Goal: Information Seeking & Learning: Learn about a topic

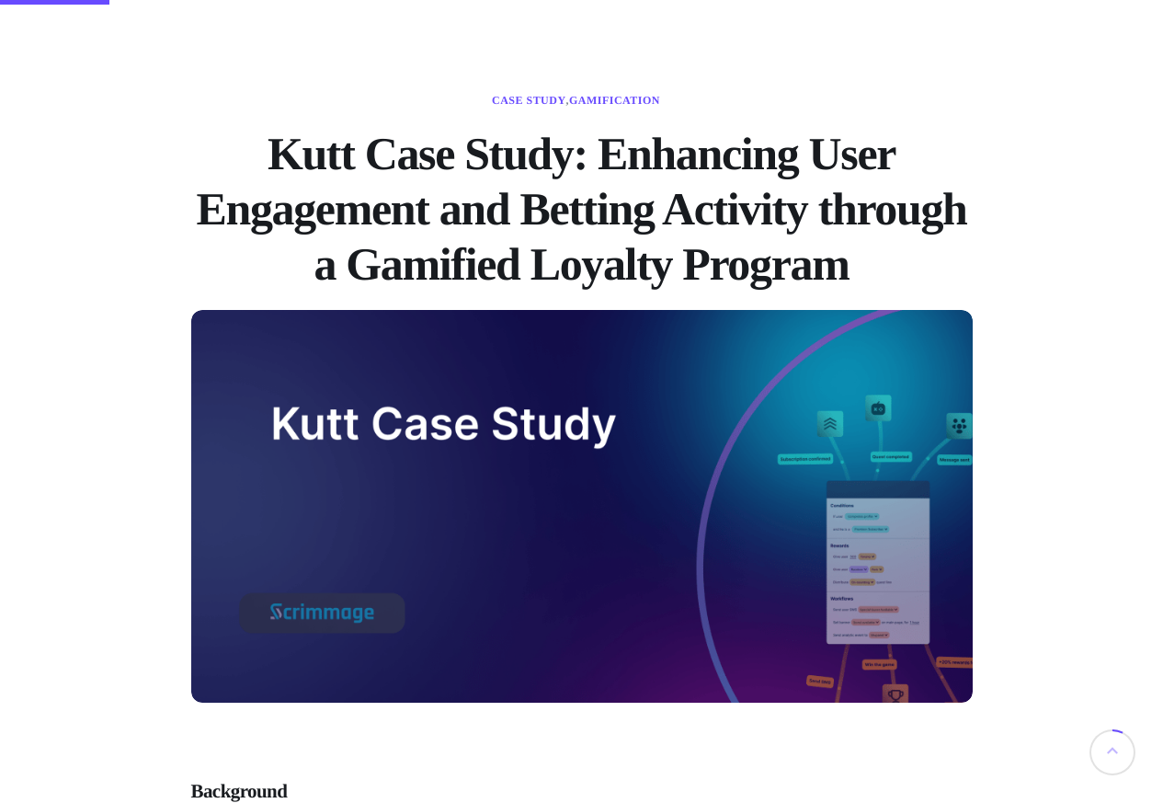
scroll to position [662, 0]
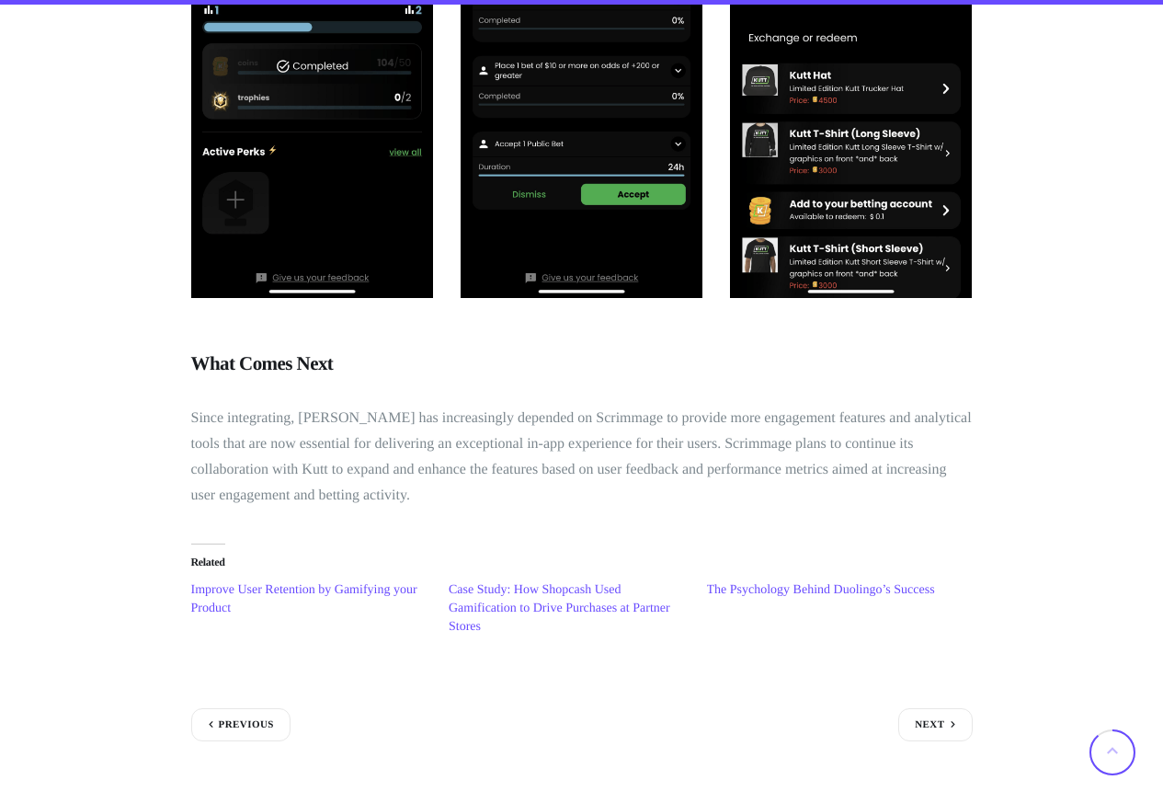
scroll to position [2538, 0]
